Goal: Task Accomplishment & Management: Use online tool/utility

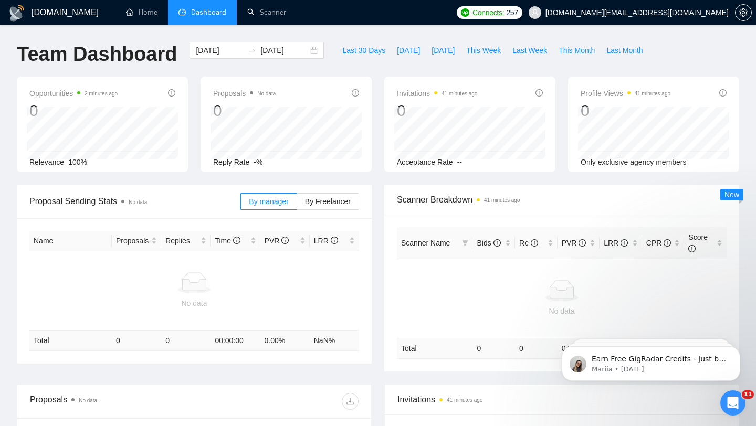
click at [217, 16] on span "Dashboard" at bounding box center [208, 12] width 35 height 9
click at [337, 48] on button "Last 30 Days" at bounding box center [364, 50] width 55 height 17
type input "[DATE]"
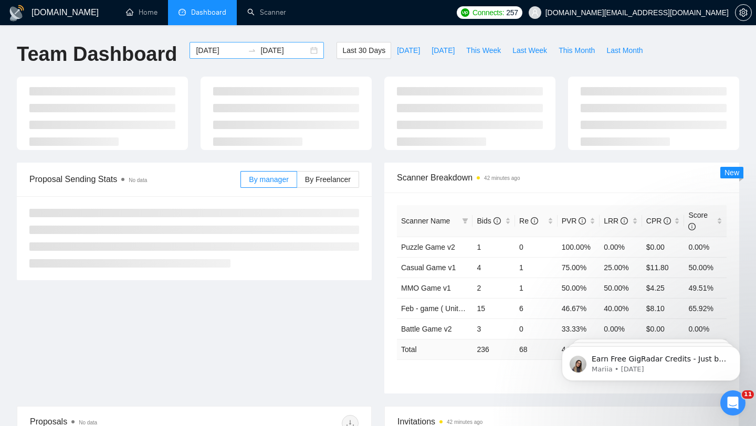
click at [305, 53] on div "2025-07-23 2025-08-22" at bounding box center [257, 50] width 134 height 17
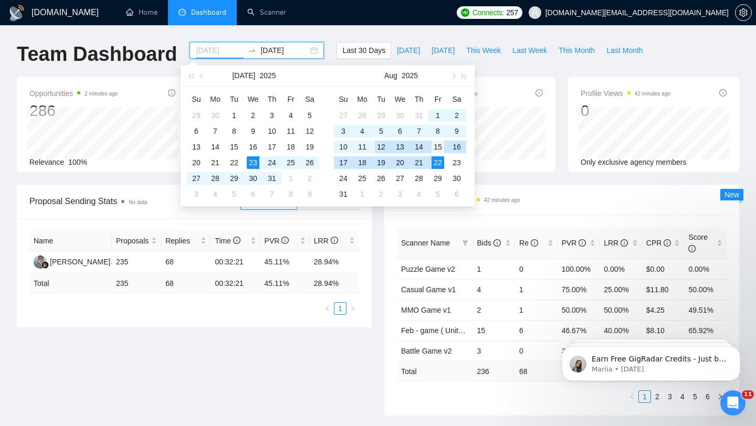
type input "2025-08-15"
click at [443, 151] on div "15" at bounding box center [438, 147] width 13 height 13
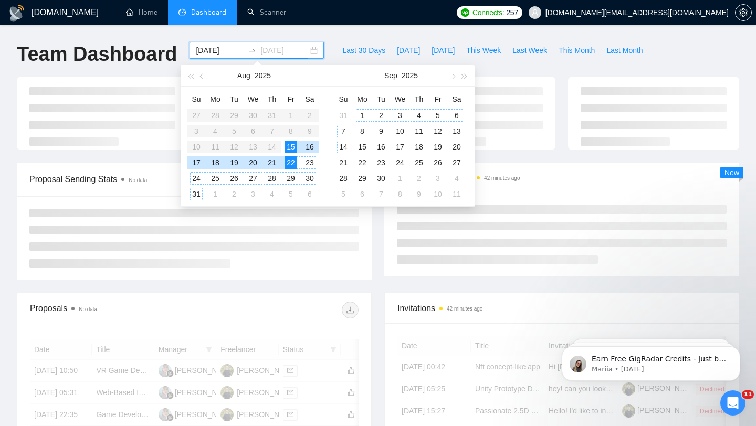
type input "[DATE]"
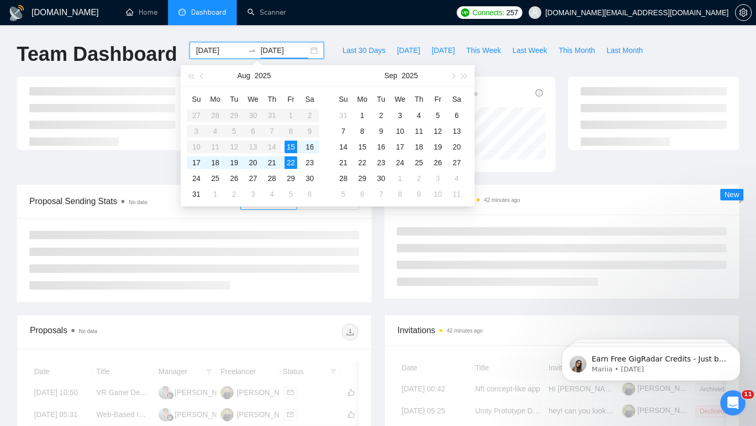
click at [373, 230] on div "Proposal Sending Stats No data By manager By Freelancer" at bounding box center [195, 244] width 368 height 118
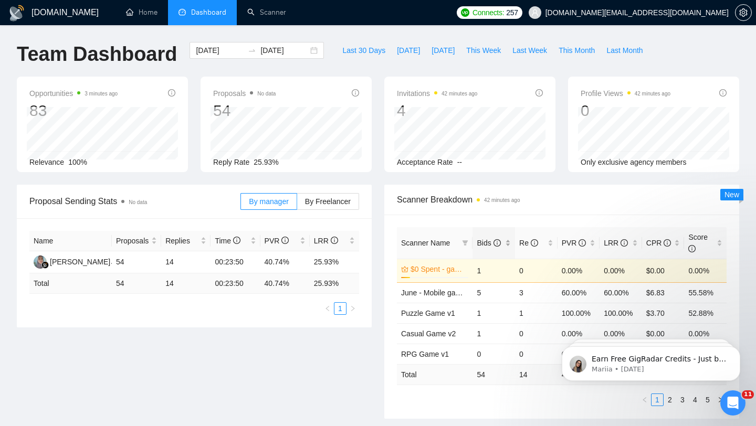
click at [508, 243] on div "Bids" at bounding box center [494, 243] width 34 height 12
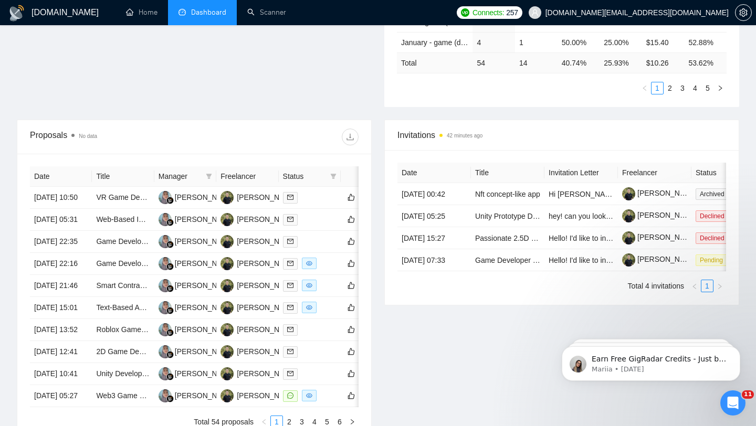
scroll to position [320, 0]
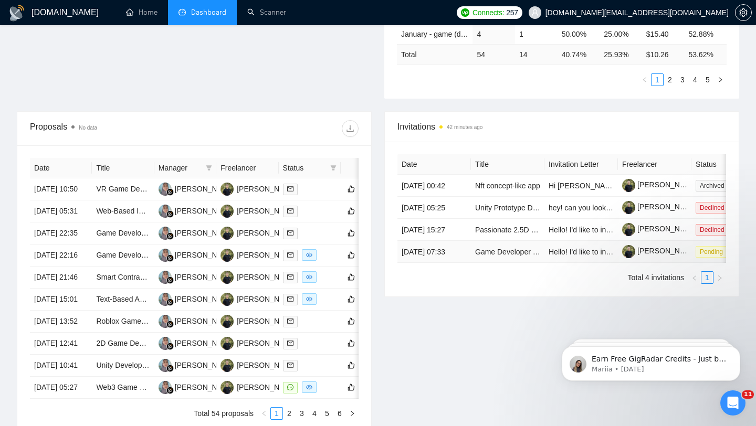
click at [455, 263] on td "16 Aug, 2025 07:33" at bounding box center [435, 252] width 74 height 22
click at [492, 256] on link "Game Developer Needed for Exciting Puzzle Game Project" at bounding box center [571, 252] width 193 height 8
click at [453, 193] on td "21 Aug, 2025 00:42" at bounding box center [435, 186] width 74 height 22
click at [483, 190] on link "Nft concept-like app" at bounding box center [507, 186] width 65 height 8
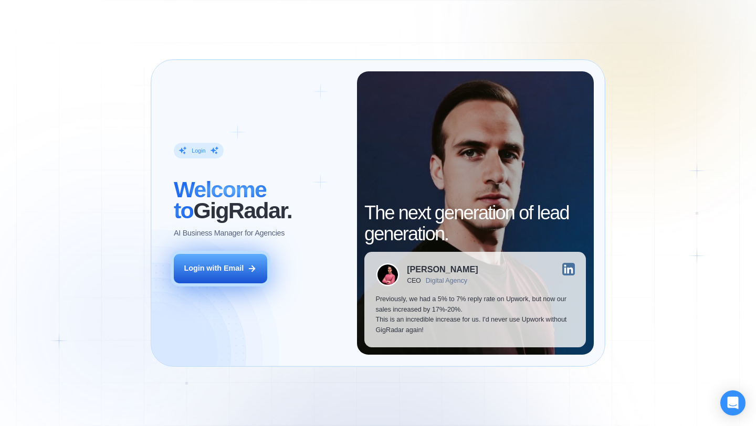
click at [241, 256] on button "Login with Email" at bounding box center [220, 268] width 93 height 29
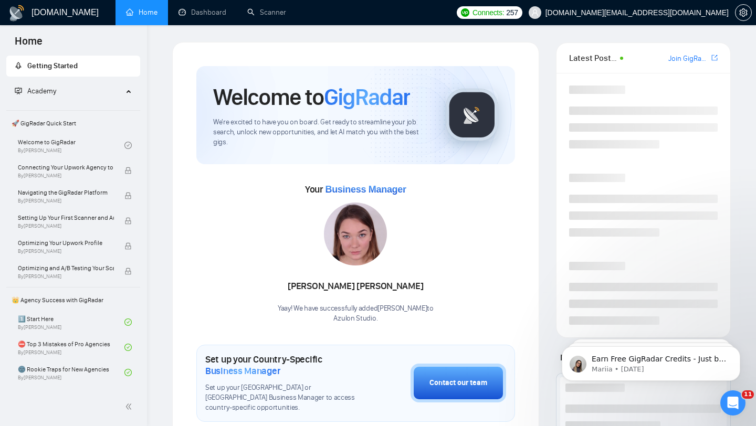
click at [651, 13] on span "[DOMAIN_NAME][EMAIL_ADDRESS][DOMAIN_NAME]" at bounding box center [637, 13] width 183 height 0
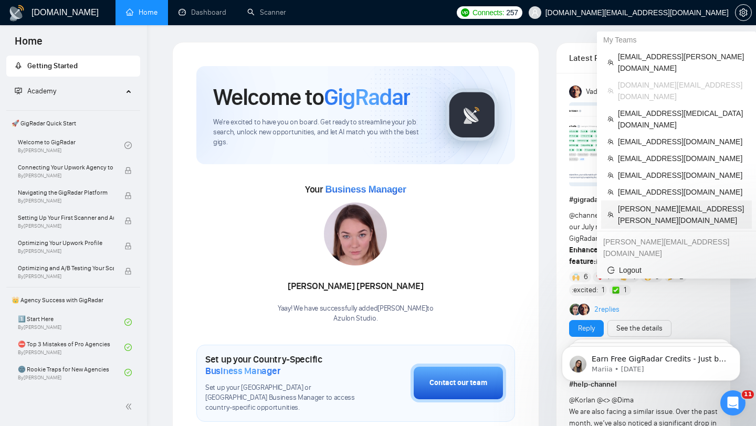
click at [644, 203] on span "[PERSON_NAME][EMAIL_ADDRESS][PERSON_NAME][DOMAIN_NAME]" at bounding box center [682, 214] width 128 height 23
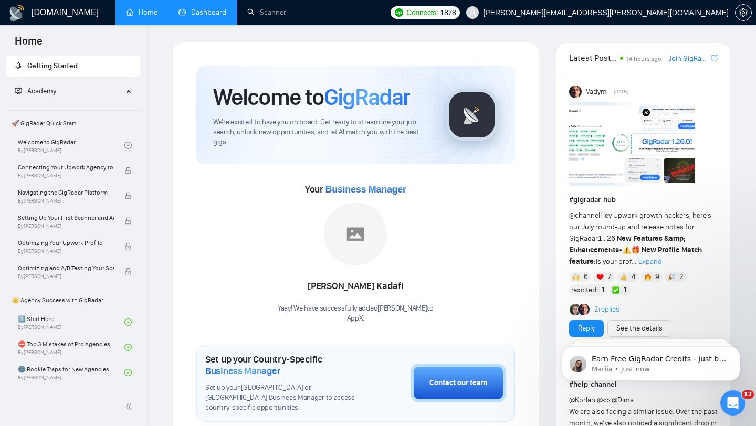
click at [214, 15] on link "Dashboard" at bounding box center [203, 12] width 48 height 9
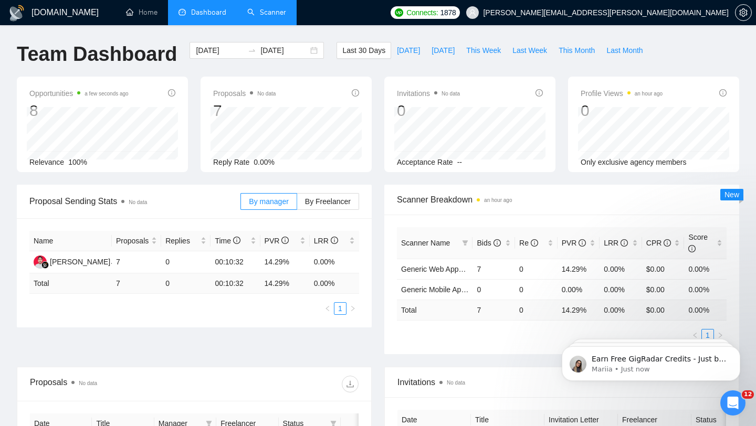
click at [274, 16] on link "Scanner" at bounding box center [266, 12] width 39 height 9
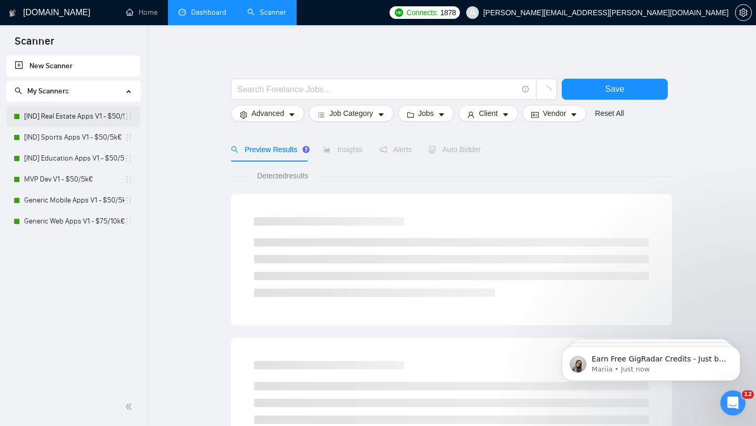
click at [82, 116] on link "[IND] Real Estate Apps V1 - $50/5k€" at bounding box center [74, 116] width 100 height 21
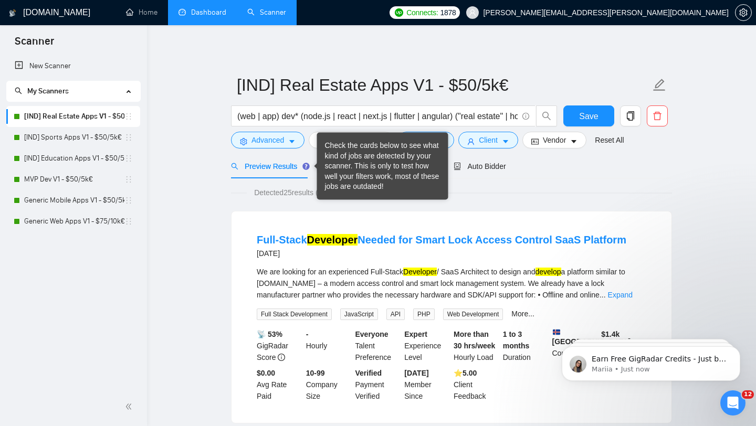
click at [344, 160] on div "Check the cards below to see what kind of jobs are detected by your scanner. Th…" at bounding box center [383, 166] width 116 height 51
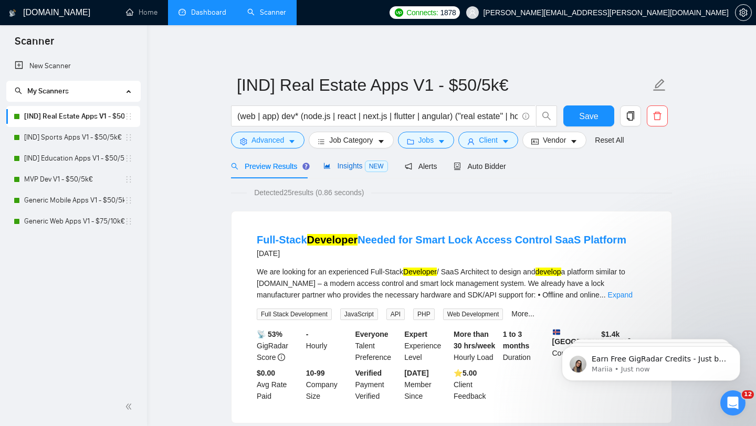
click at [337, 169] on span "Insights NEW" at bounding box center [356, 166] width 64 height 8
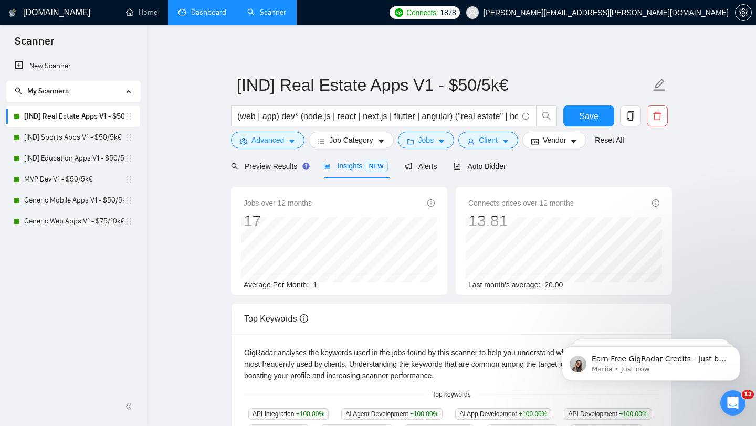
click at [343, 166] on span "Insights NEW" at bounding box center [356, 166] width 64 height 8
click at [251, 172] on div "Preview Results" at bounding box center [269, 166] width 76 height 25
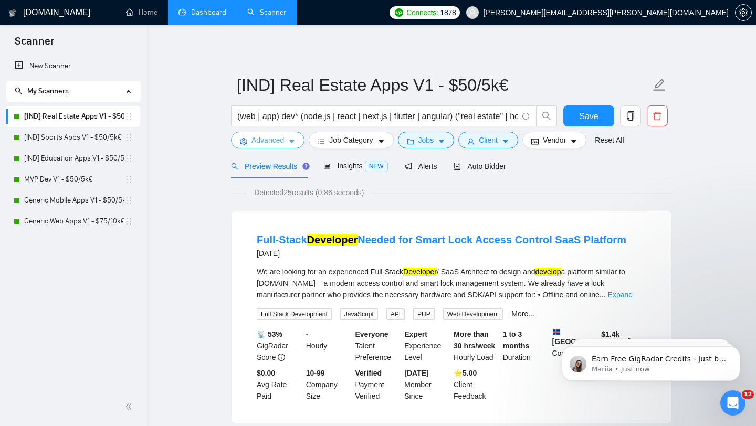
click at [277, 139] on span "Advanced" at bounding box center [268, 140] width 33 height 12
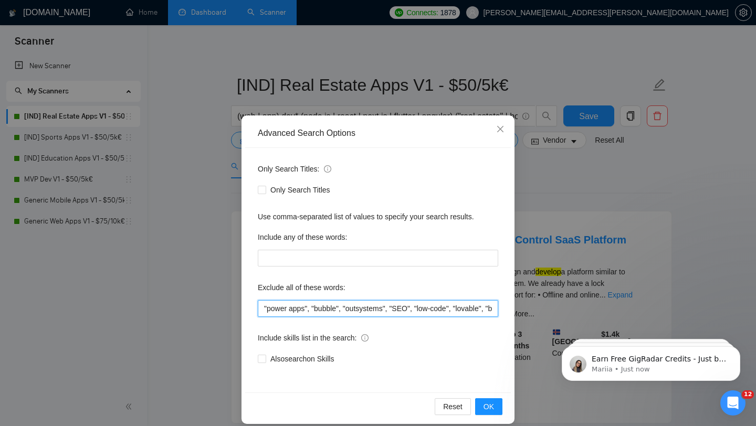
click at [334, 308] on input ""power apps", "bubble", "outsystems", "SEO", "low-code", "lovable", "blockchain…" at bounding box center [378, 308] width 241 height 17
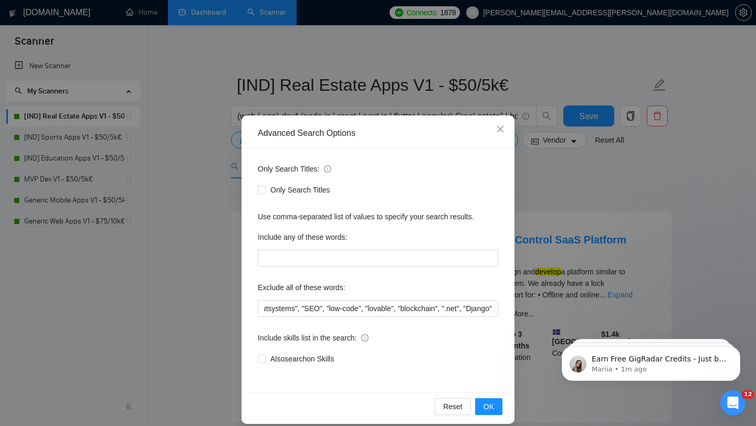
click at [604, 147] on div "Advanced Search Options Only Search Titles: Only Search Titles Use comma-separa…" at bounding box center [378, 213] width 756 height 426
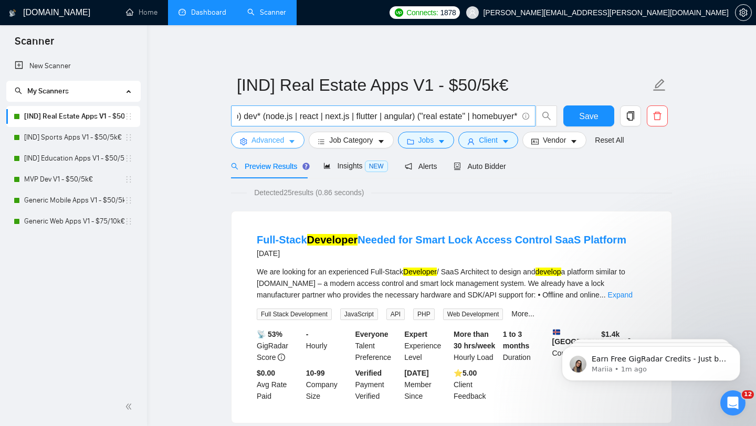
scroll to position [0, 40]
click at [299, 118] on input "(web | app) dev* (node.js | react | next.js | flutter | angular) ("real estate"…" at bounding box center [377, 116] width 280 height 13
click at [298, 118] on input "(web | app) dev* (node.js | react | next.js | flutter | angular) ("real estate"…" at bounding box center [377, 116] width 280 height 13
type input "(web | app) dev* (node.js | react | next.js | flutter | angular) ("real estate"…"
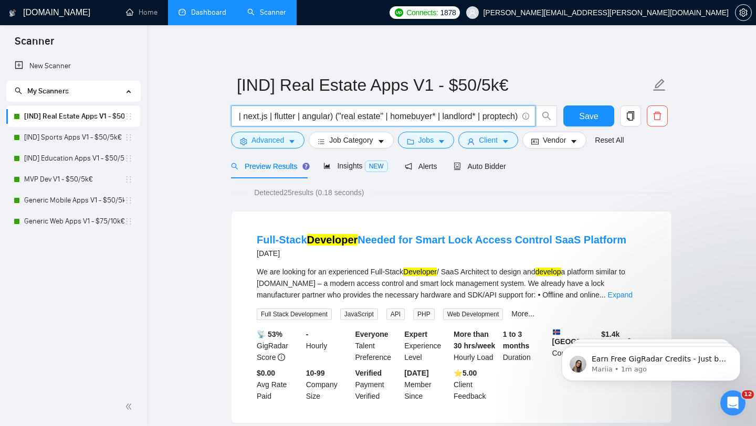
scroll to position [0, 0]
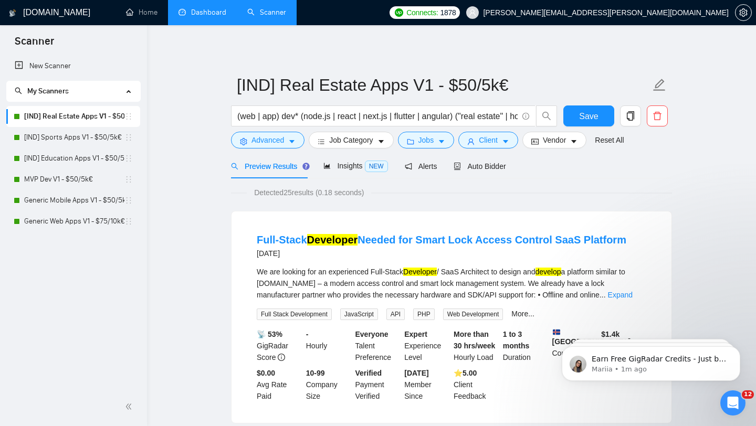
click at [91, 139] on link "[IND] Sports Apps V1 - $50/5k€" at bounding box center [74, 137] width 100 height 21
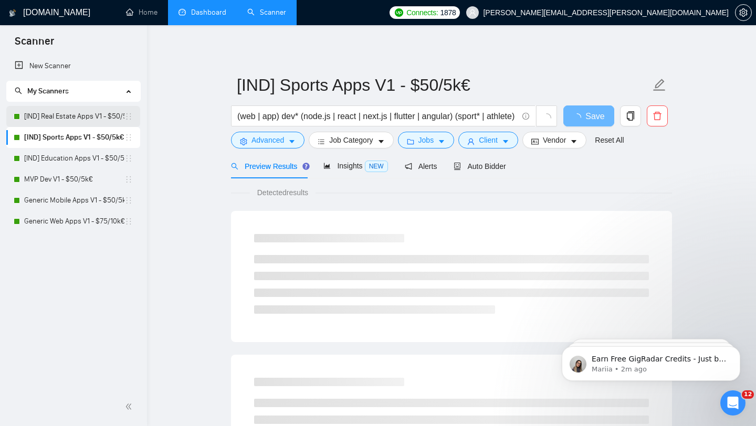
click at [103, 120] on link "[IND] Real Estate Apps V1 - $50/5k€" at bounding box center [74, 116] width 100 height 21
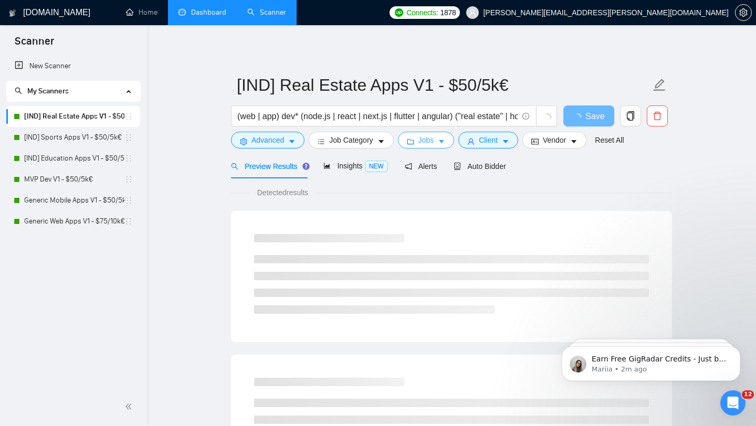
click at [433, 138] on span "Jobs" at bounding box center [427, 140] width 16 height 12
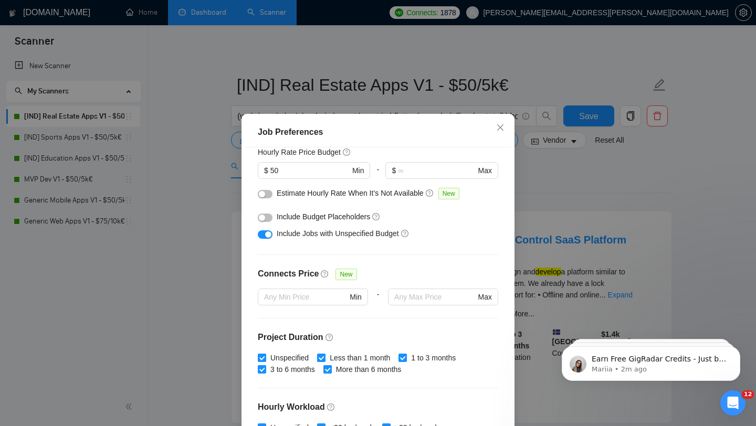
scroll to position [139, 0]
click at [546, 158] on div "Job Preferences Budget Project Type All Fixed Price Hourly Rate Fixed Price Bud…" at bounding box center [378, 213] width 756 height 426
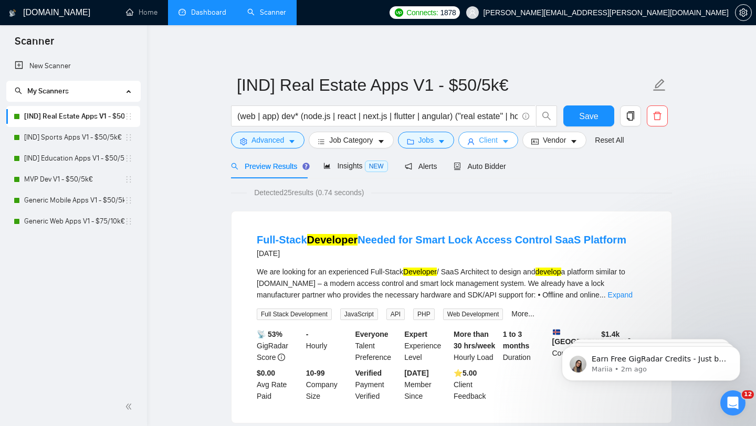
click at [516, 144] on button "Client" at bounding box center [489, 140] width 60 height 17
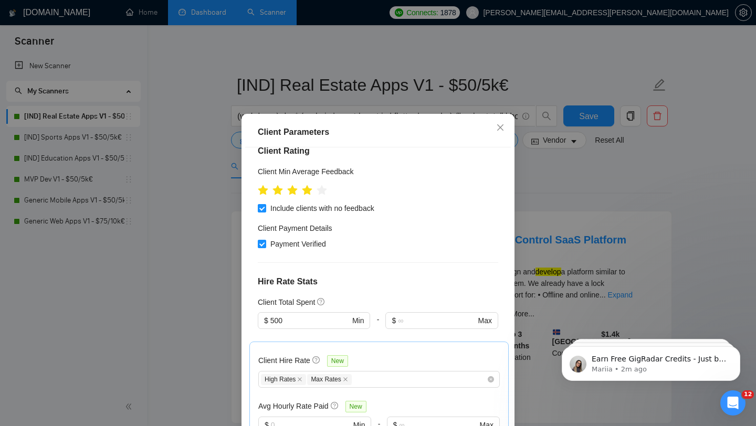
scroll to position [152, 0]
click at [564, 164] on div "Client Parameters Client Location Include Client Countries Select Exclude Clien…" at bounding box center [378, 213] width 756 height 426
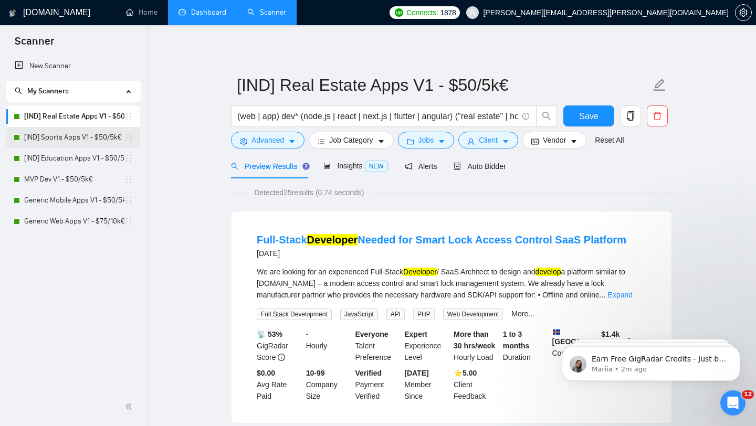
click at [99, 139] on link "[IND] Sports Apps V1 - $50/5k€" at bounding box center [74, 137] width 100 height 21
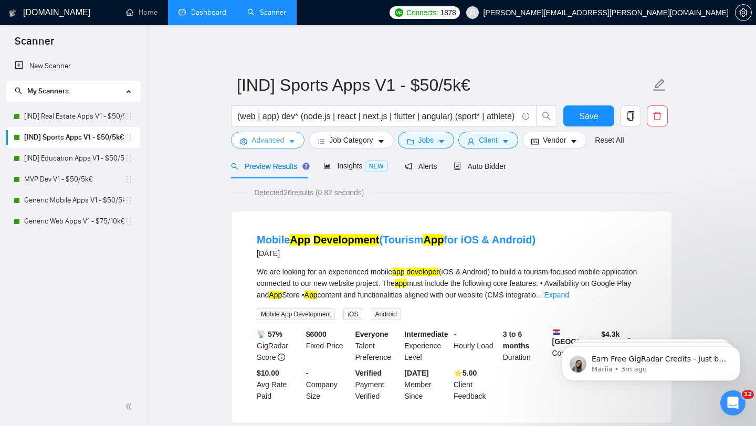
click at [294, 137] on button "Advanced" at bounding box center [268, 140] width 74 height 17
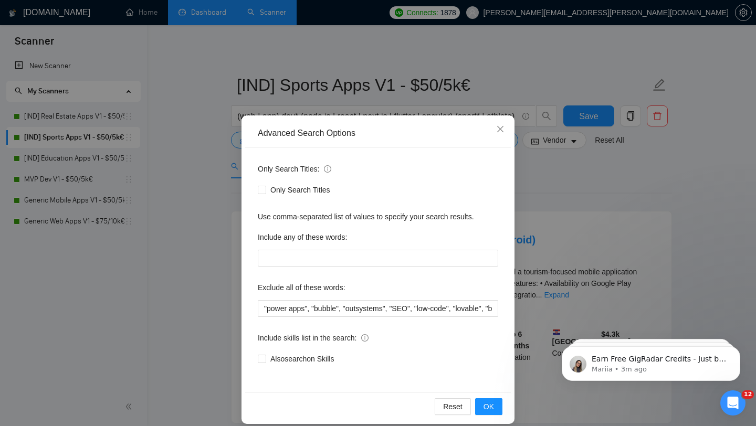
click at [211, 218] on div "Advanced Search Options Only Search Titles: Only Search Titles Use comma-separa…" at bounding box center [378, 213] width 756 height 426
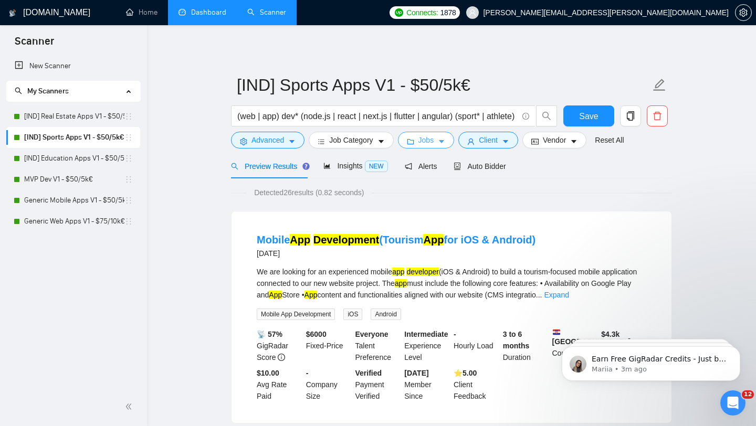
click at [414, 143] on icon "folder" at bounding box center [410, 141] width 7 height 7
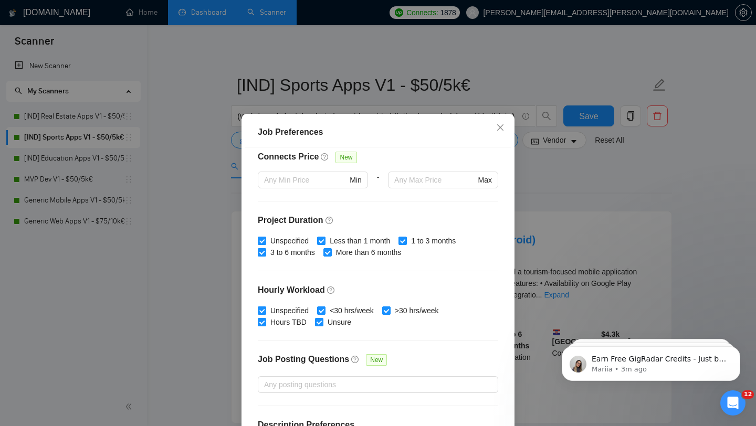
scroll to position [294, 0]
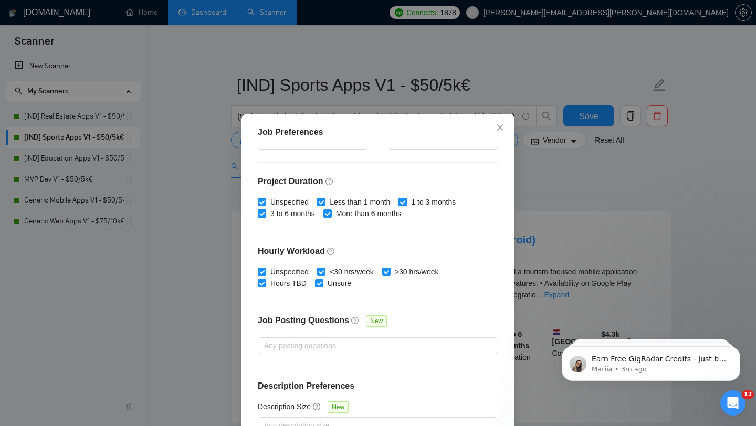
click at [553, 207] on div "Job Preferences Budget Project Type All Fixed Price Hourly Rate Fixed Price Bud…" at bounding box center [378, 213] width 756 height 426
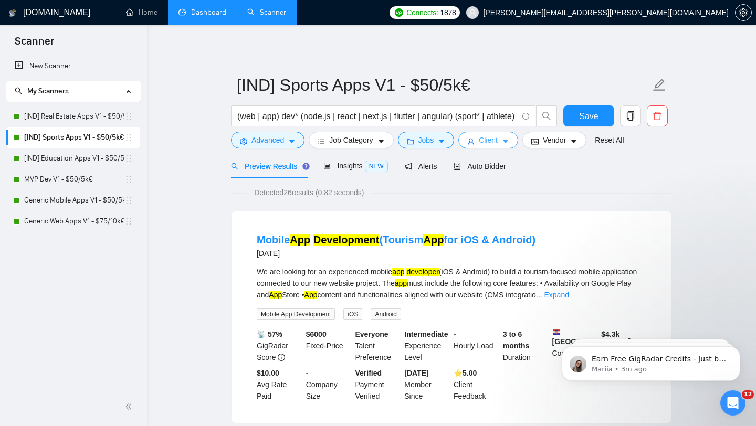
click at [498, 138] on span "Client" at bounding box center [488, 140] width 19 height 12
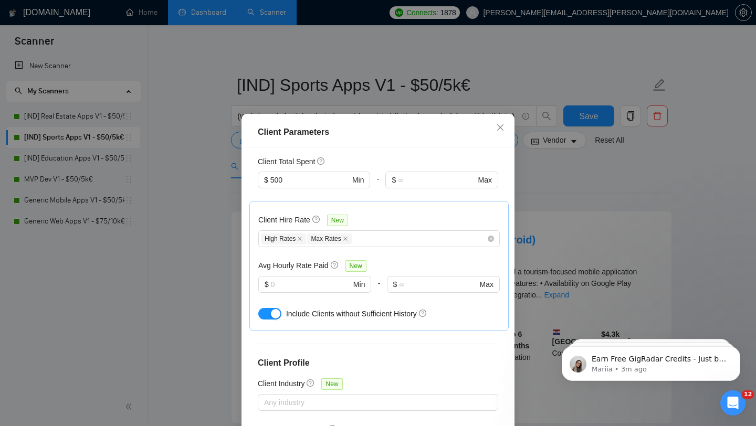
scroll to position [292, 0]
click at [567, 193] on div "Client Parameters Client Location Include Client Countries Select Exclude Clien…" at bounding box center [378, 213] width 756 height 426
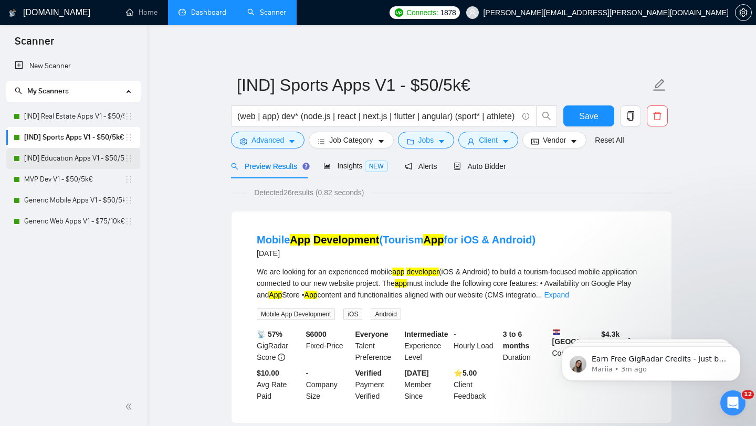
click at [100, 155] on link "[IND] Education Apps V1 - $50/5k€" at bounding box center [74, 158] width 100 height 21
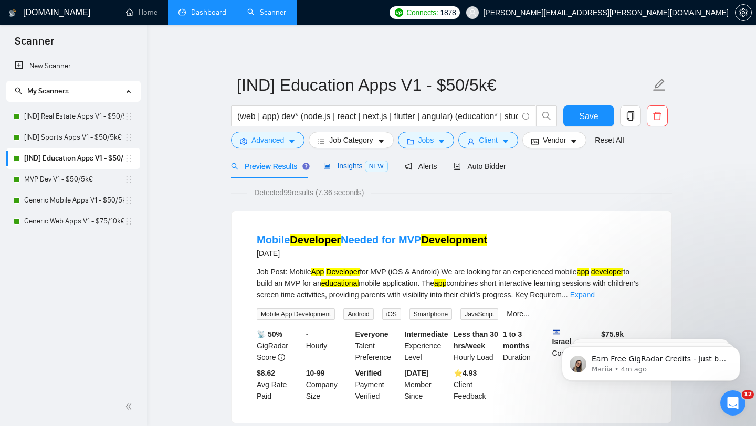
click at [339, 169] on span "Insights NEW" at bounding box center [356, 166] width 64 height 8
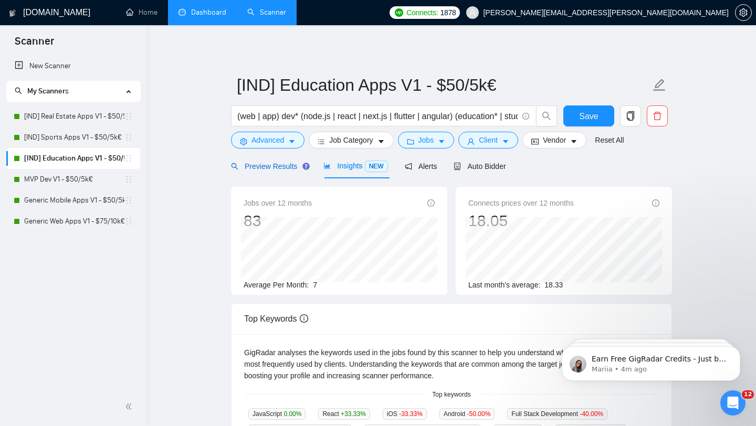
click at [279, 165] on span "Preview Results" at bounding box center [269, 166] width 76 height 8
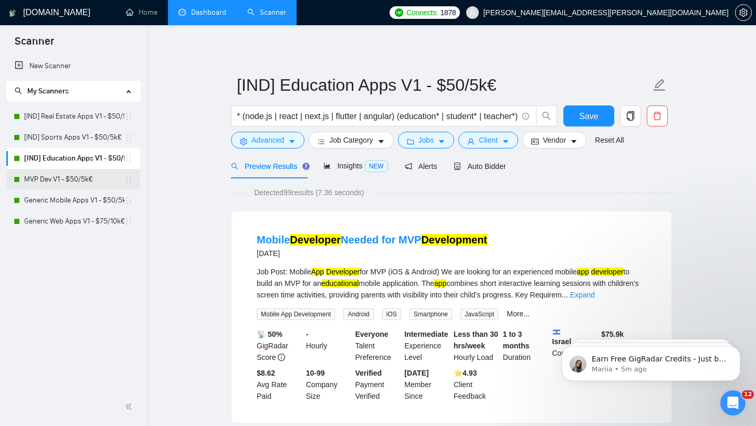
click at [92, 178] on link "MVP Dev V1 - $50/5k€" at bounding box center [74, 179] width 100 height 21
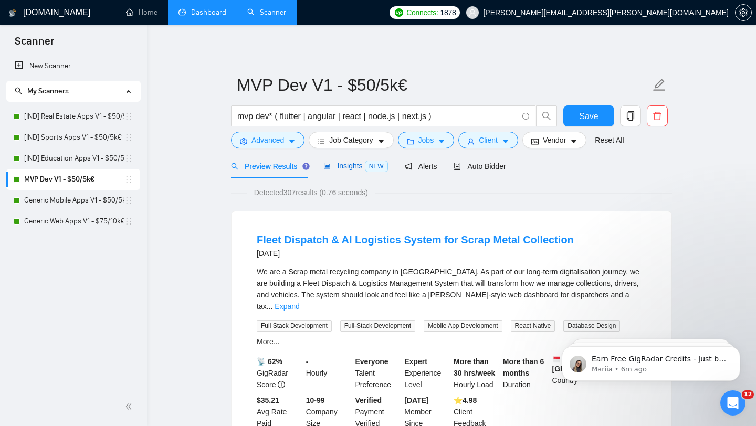
click at [346, 169] on span "Insights NEW" at bounding box center [356, 166] width 64 height 8
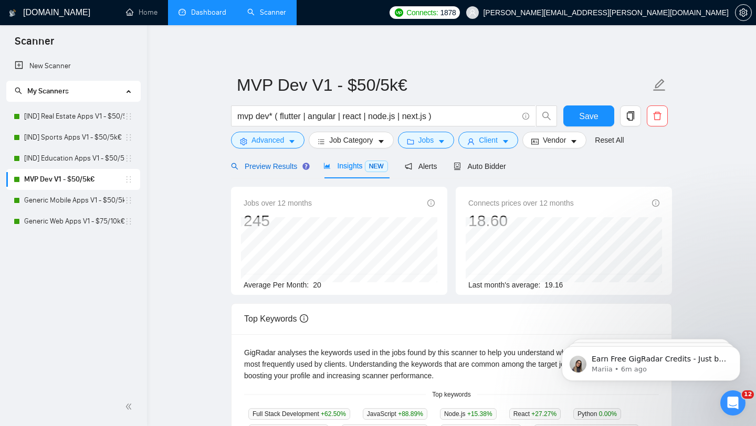
click at [274, 167] on span "Preview Results" at bounding box center [269, 166] width 76 height 8
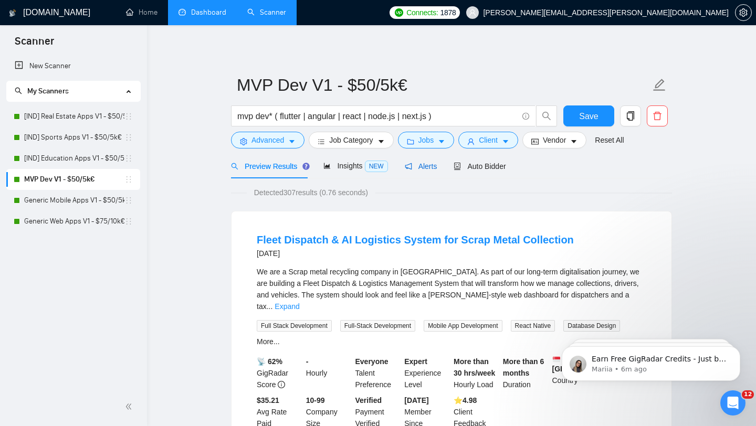
click at [422, 163] on span "Alerts" at bounding box center [421, 166] width 33 height 8
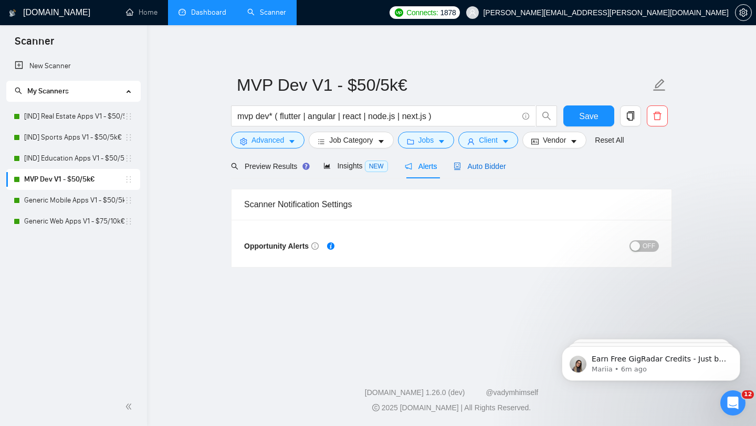
click at [482, 164] on span "Auto Bidder" at bounding box center [480, 166] width 52 height 8
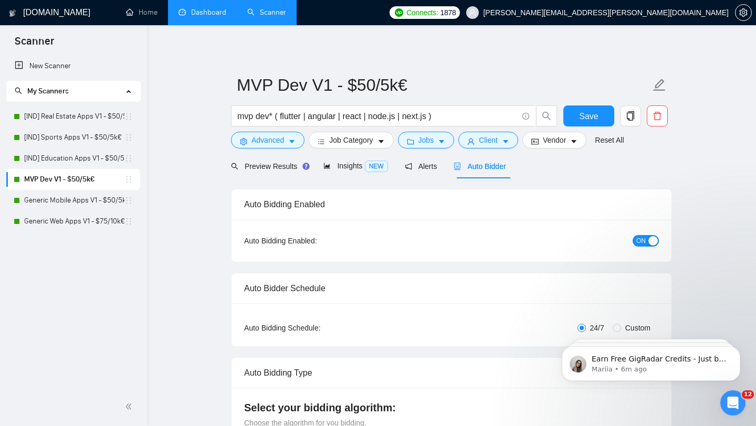
checkbox input "true"
click at [439, 143] on button "Jobs" at bounding box center [426, 140] width 57 height 17
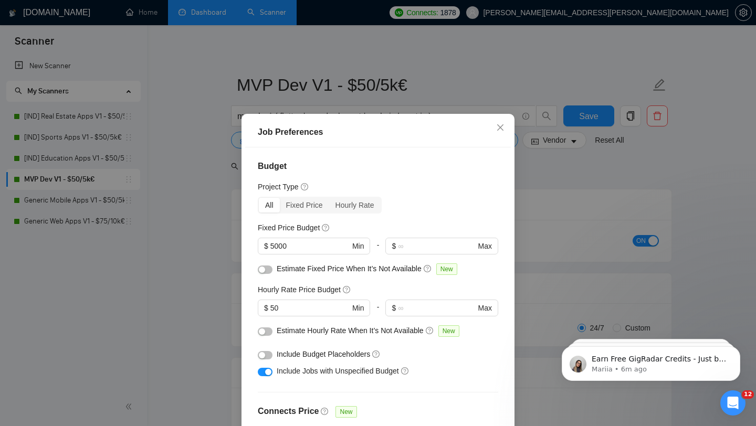
click at [601, 178] on div "Job Preferences Budget Project Type All Fixed Price Hourly Rate Fixed Price Bud…" at bounding box center [378, 213] width 756 height 426
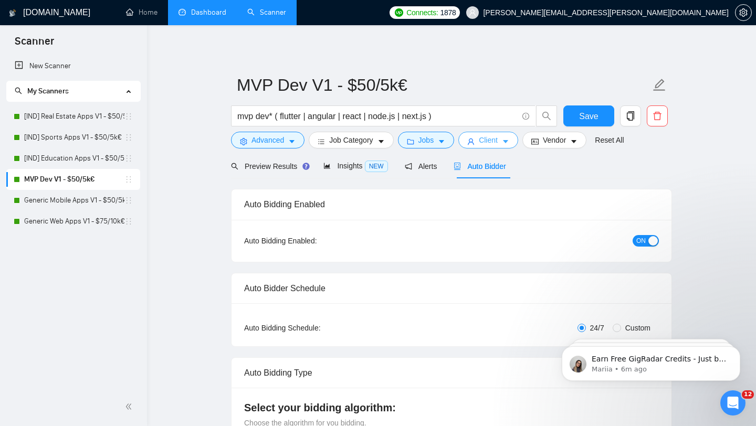
click at [503, 138] on button "Client" at bounding box center [489, 140] width 60 height 17
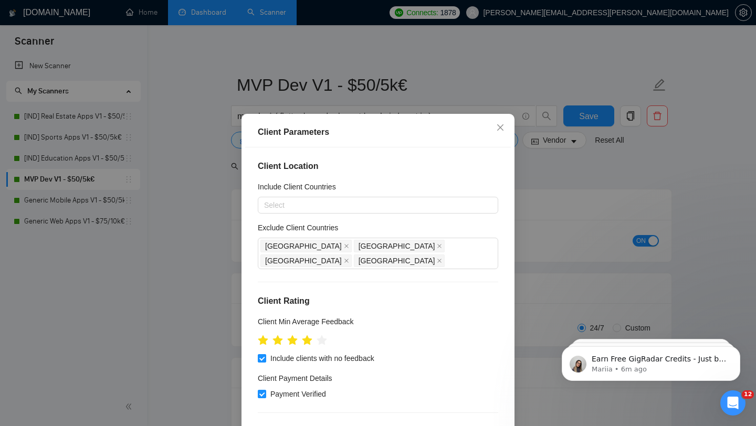
click at [547, 199] on div "Client Parameters Client Location Include Client Countries Select Exclude Clien…" at bounding box center [378, 213] width 756 height 426
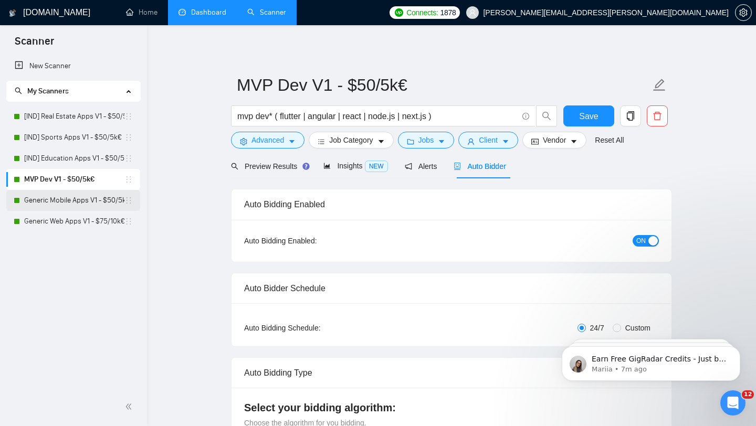
click at [89, 199] on link "Generic Mobile Apps V1 - $50/5k€" at bounding box center [74, 200] width 100 height 21
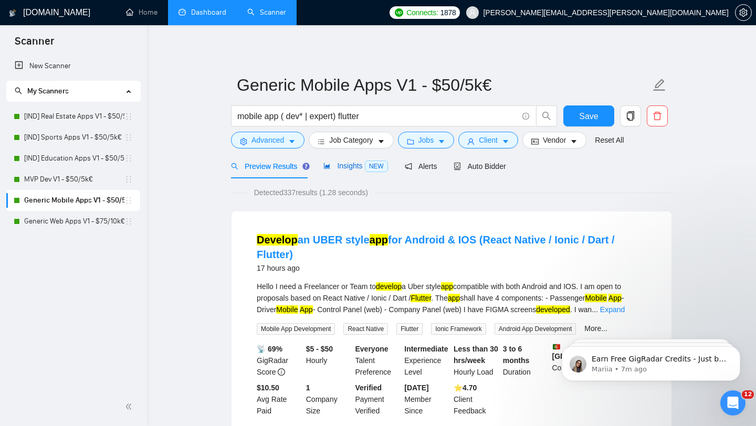
click at [348, 168] on span "Insights NEW" at bounding box center [356, 166] width 64 height 8
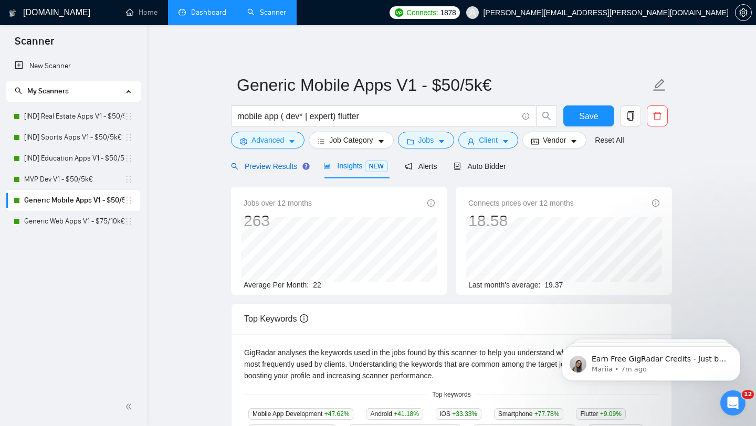
click at [294, 168] on span "Preview Results" at bounding box center [269, 166] width 76 height 8
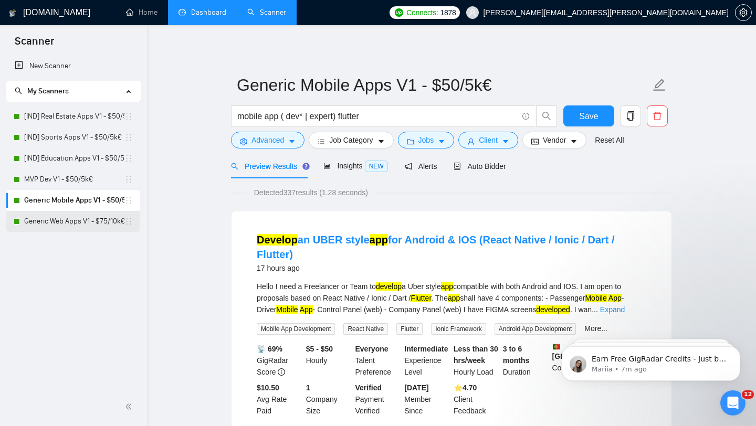
click at [100, 216] on link "Generic Web Apps V1 - $75/10k€" at bounding box center [74, 221] width 100 height 21
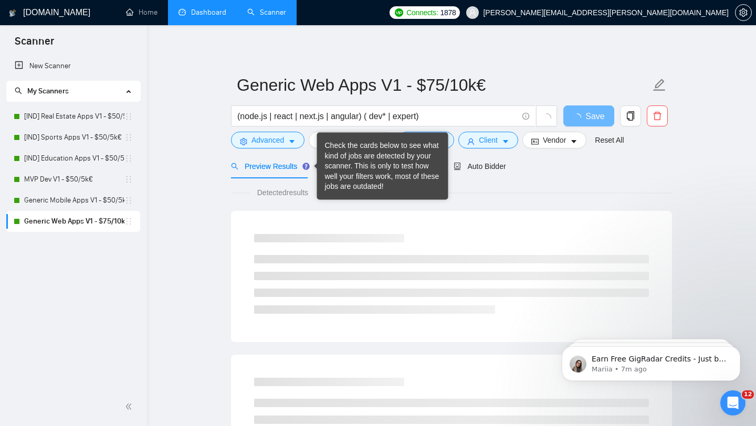
click at [334, 161] on div "Check the cards below to see what kind of jobs are detected by your scanner. Th…" at bounding box center [383, 166] width 116 height 51
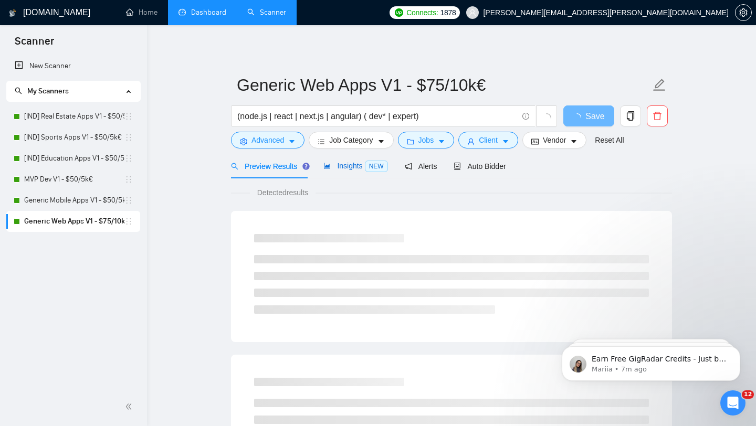
click at [349, 162] on span "Insights NEW" at bounding box center [356, 166] width 64 height 8
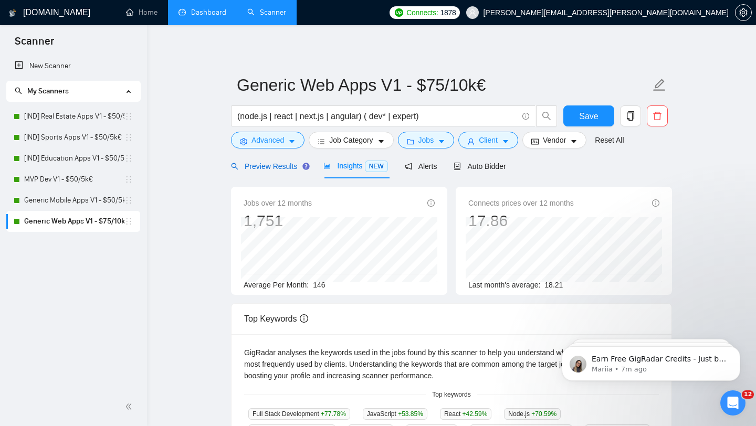
click at [275, 165] on span "Preview Results" at bounding box center [269, 166] width 76 height 8
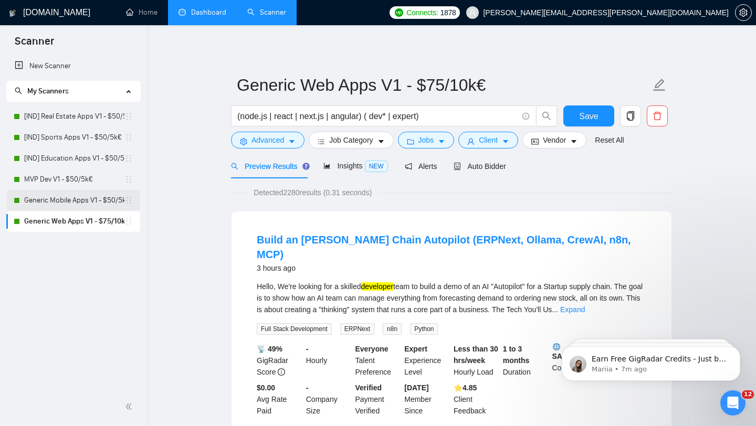
click at [89, 193] on link "Generic Mobile Apps V1 - $50/5k€" at bounding box center [74, 200] width 100 height 21
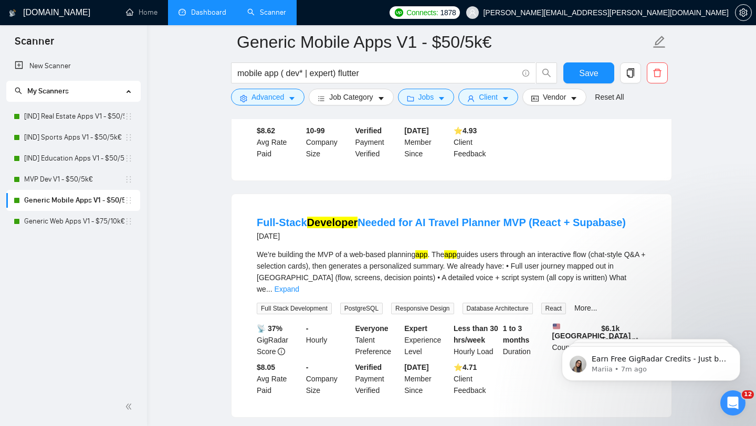
scroll to position [1252, 0]
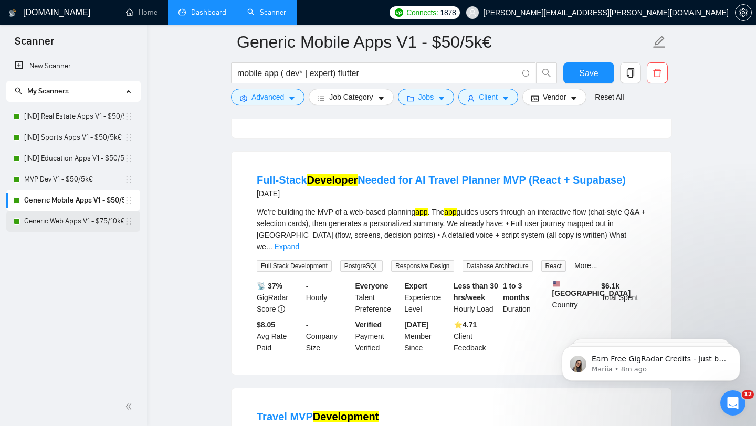
click at [106, 222] on link "Generic Web Apps V1 - $75/10k€" at bounding box center [74, 221] width 100 height 21
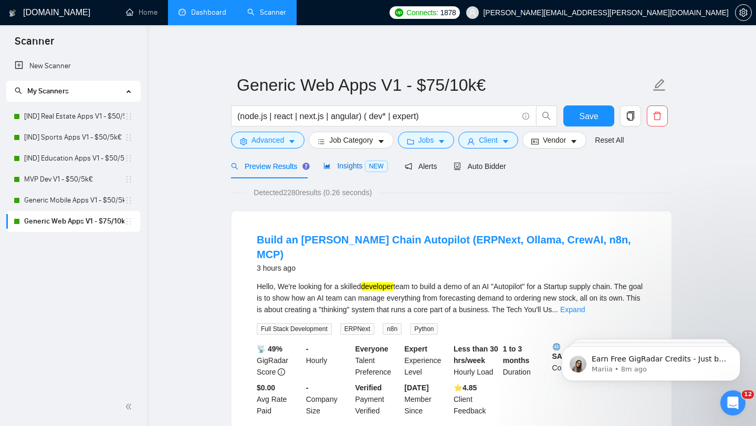
click at [352, 169] on span "Insights NEW" at bounding box center [356, 166] width 64 height 8
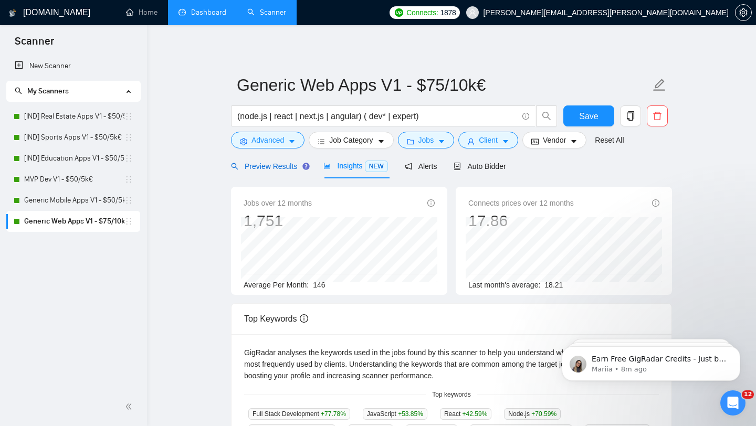
click at [263, 165] on span "Preview Results" at bounding box center [269, 166] width 76 height 8
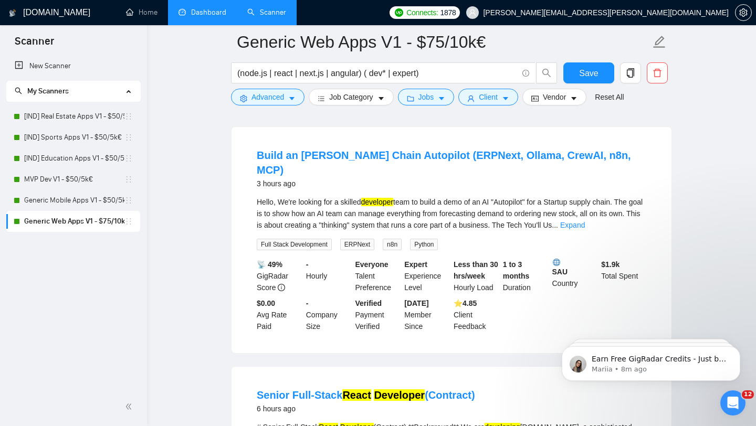
scroll to position [97, 0]
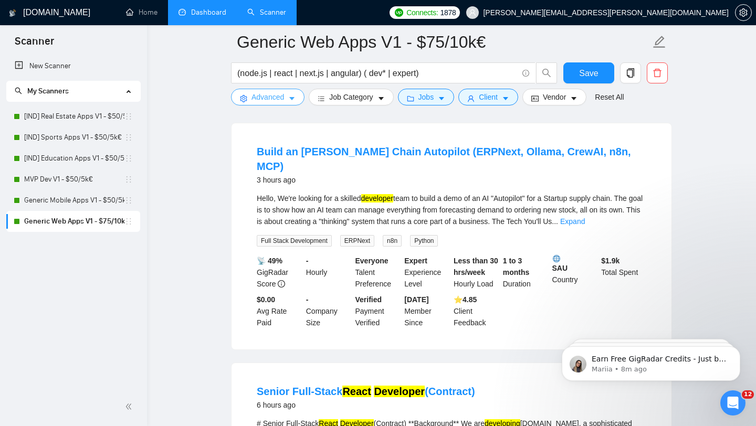
click at [269, 99] on span "Advanced" at bounding box center [268, 97] width 33 height 12
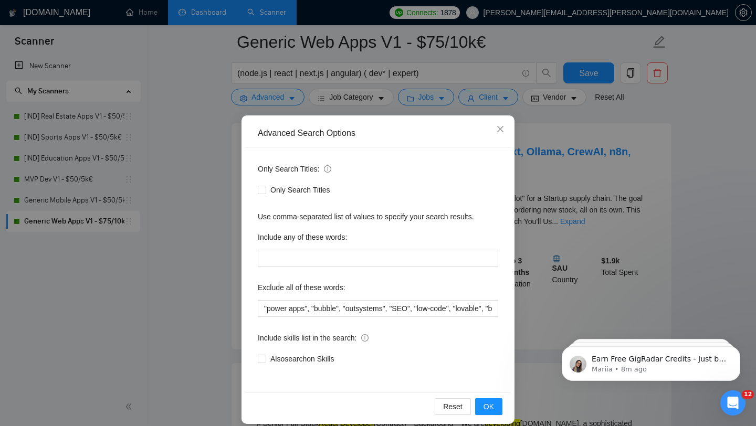
scroll to position [11, 0]
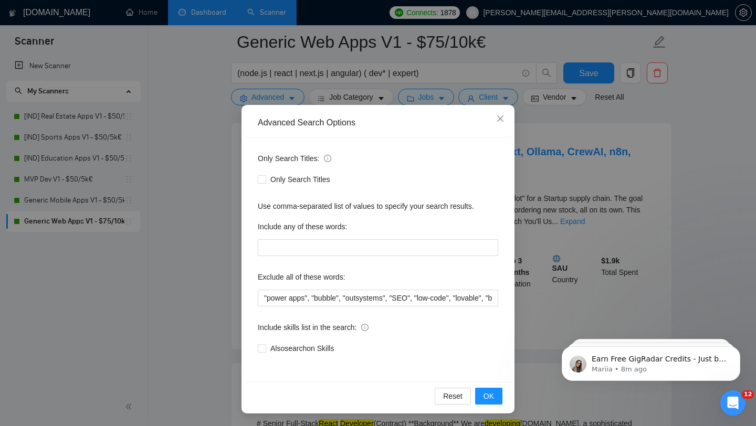
click at [170, 291] on div "Advanced Search Options Only Search Titles: Only Search Titles Use comma-separa…" at bounding box center [378, 213] width 756 height 426
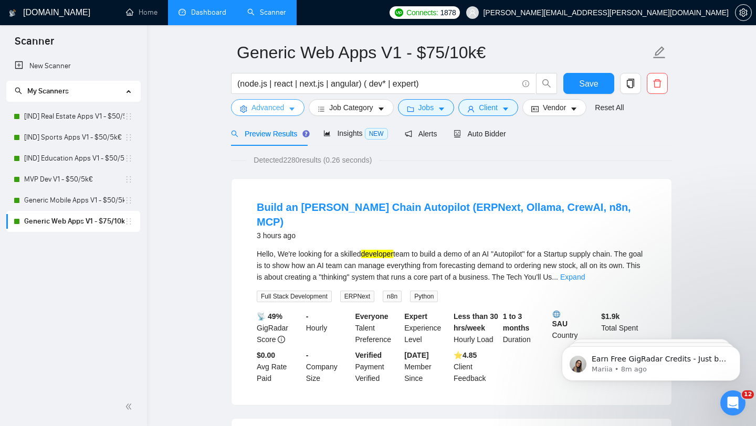
scroll to position [7, 0]
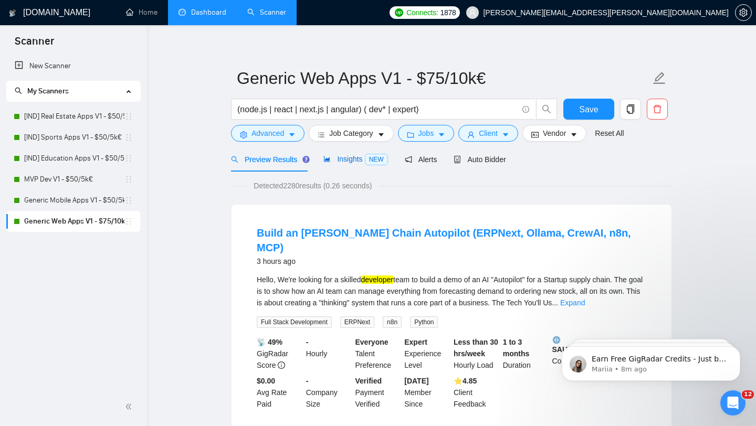
click at [370, 160] on span "NEW" at bounding box center [376, 160] width 23 height 12
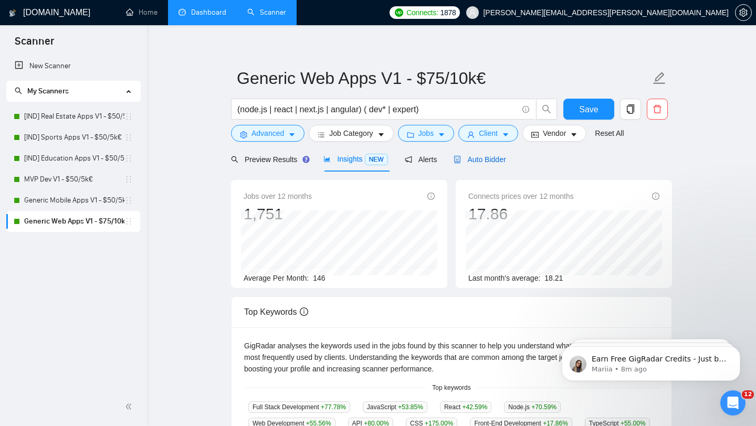
click at [486, 158] on span "Auto Bidder" at bounding box center [480, 159] width 52 height 8
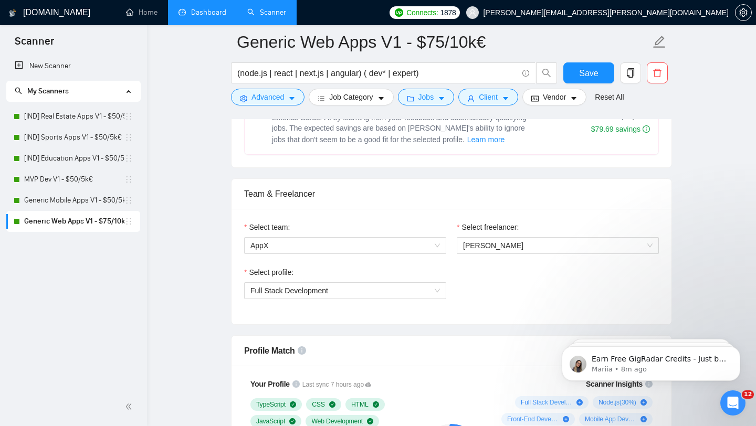
scroll to position [470, 0]
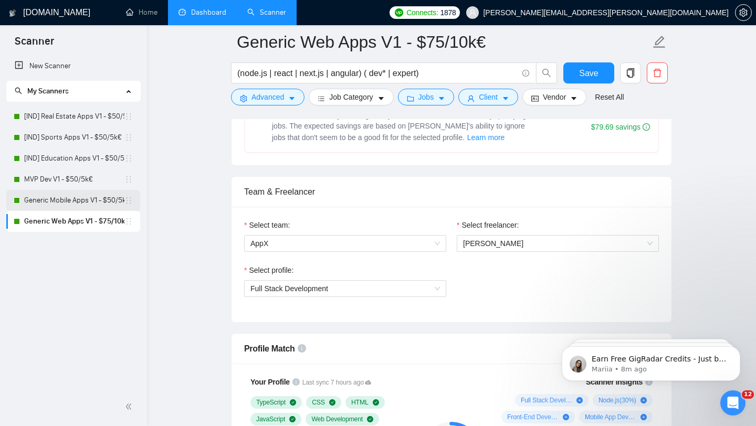
click at [71, 200] on link "Generic Mobile Apps V1 - $50/5k€" at bounding box center [74, 200] width 100 height 21
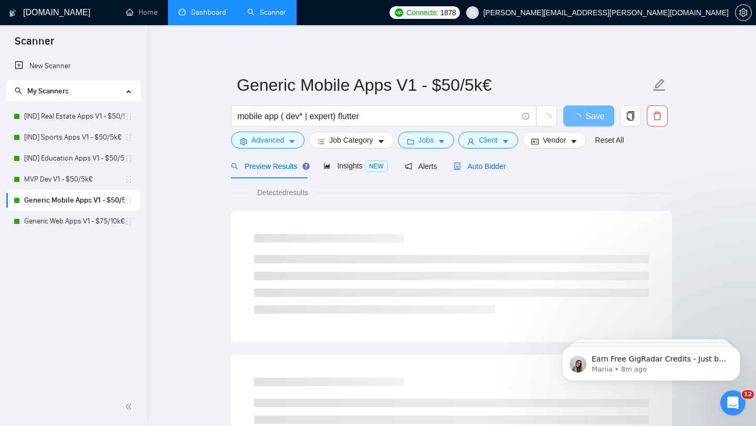
click at [470, 169] on span "Auto Bidder" at bounding box center [480, 166] width 52 height 8
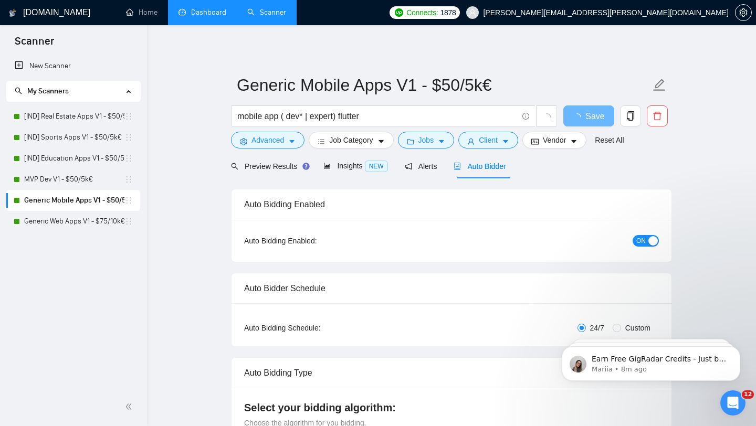
checkbox input "true"
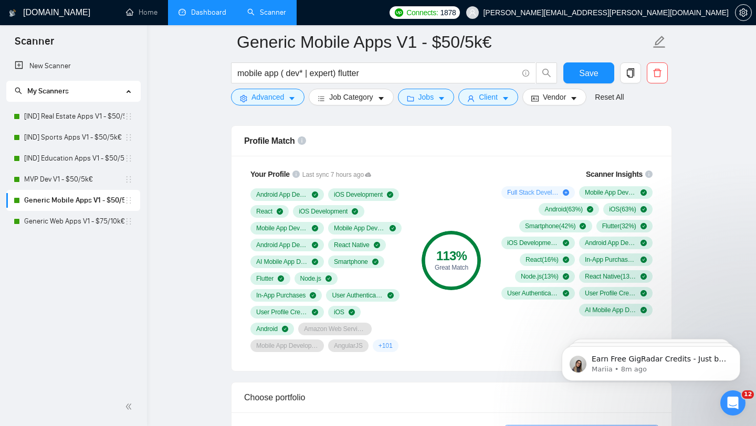
scroll to position [679, 0]
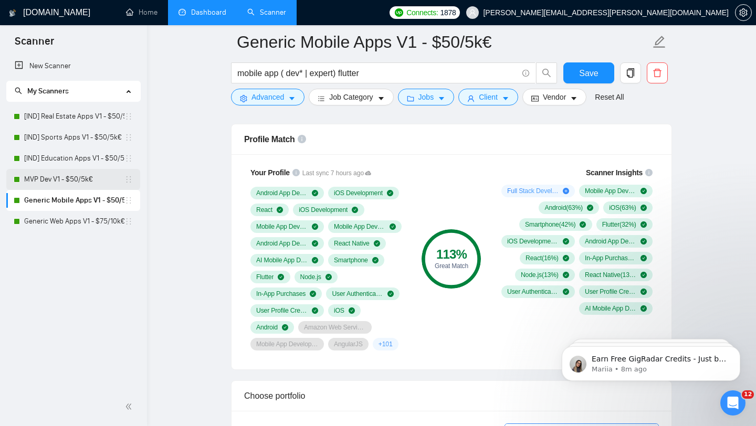
click at [84, 178] on link "MVP Dev V1 - $50/5k€" at bounding box center [74, 179] width 100 height 21
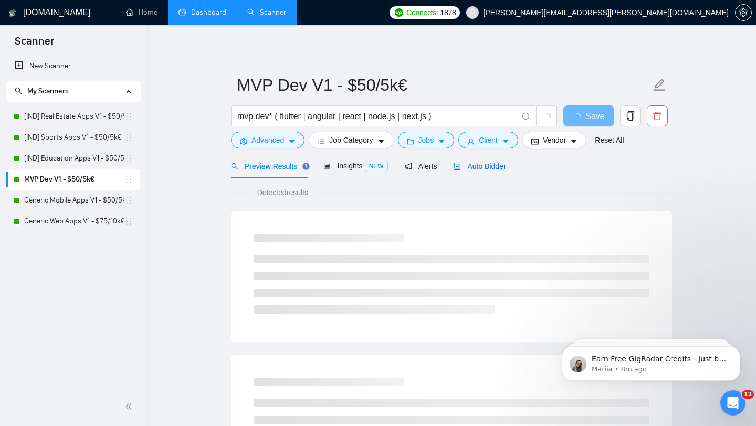
click at [479, 162] on span "Auto Bidder" at bounding box center [480, 166] width 52 height 8
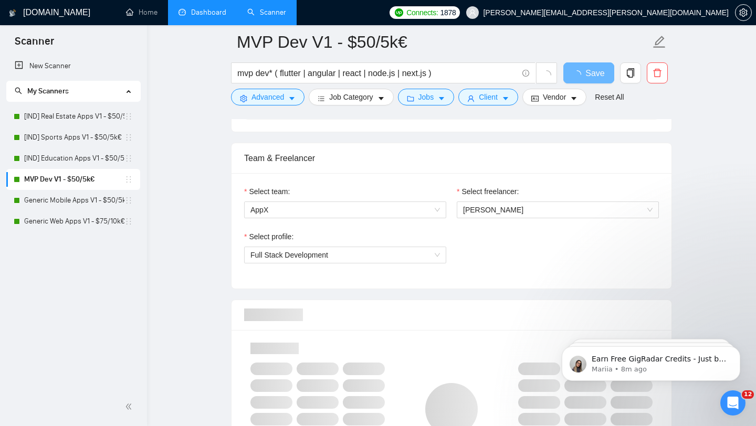
scroll to position [692, 0]
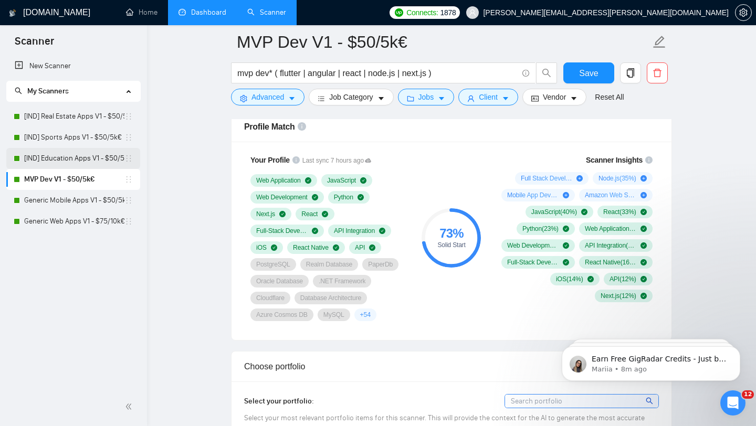
click at [104, 161] on link "[IND] Education Apps V1 - $50/5k€" at bounding box center [74, 158] width 100 height 21
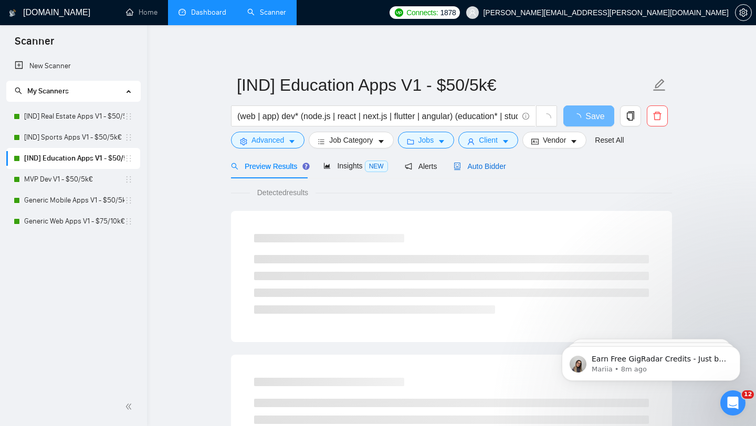
click at [495, 162] on span "Auto Bidder" at bounding box center [480, 166] width 52 height 8
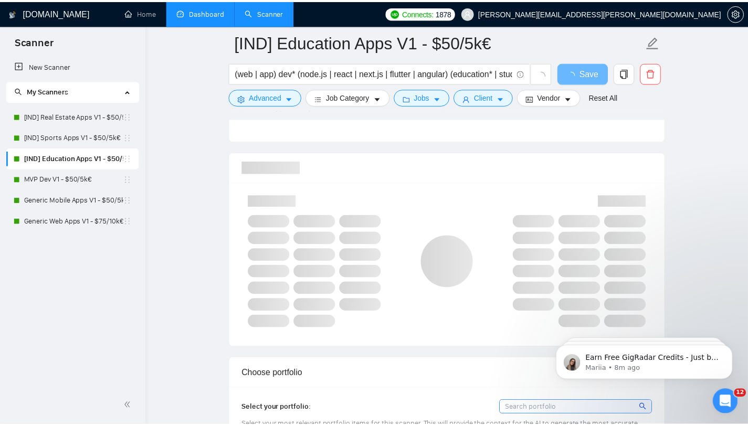
scroll to position [651, 0]
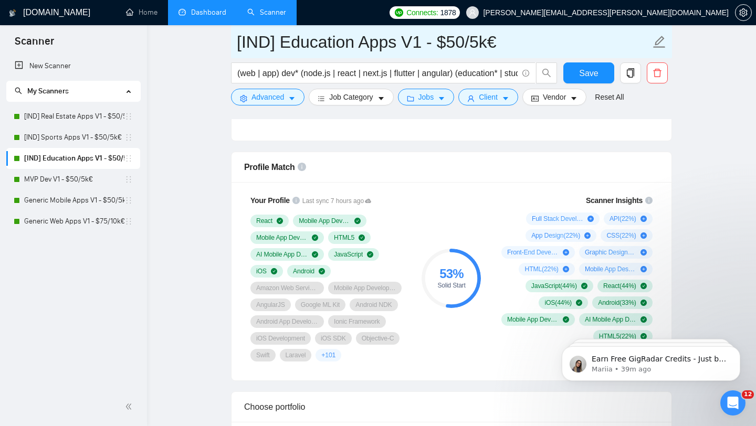
click at [530, 33] on input "[IND] Education Apps V1 - $50/5k€" at bounding box center [444, 42] width 414 height 26
